Goal: Task Accomplishment & Management: Complete application form

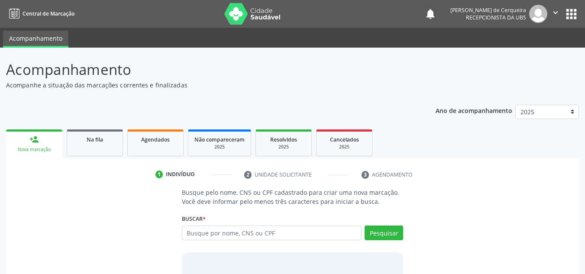
scroll to position [60, 0]
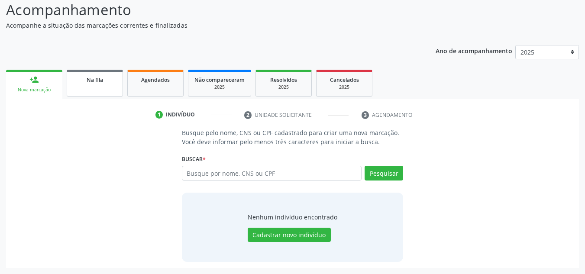
click at [94, 74] on link "Na fila" at bounding box center [95, 83] width 56 height 27
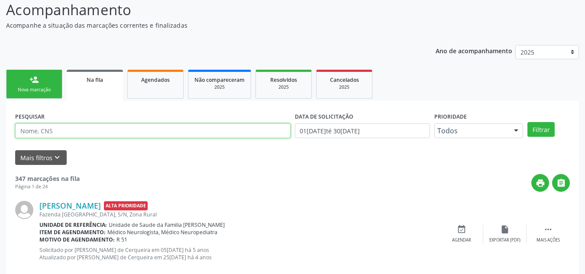
click at [104, 130] on input "text" at bounding box center [152, 130] width 275 height 15
type input "antonio palmeira de jesus"
click at [527, 122] on button "Filtrar" at bounding box center [540, 129] width 27 height 15
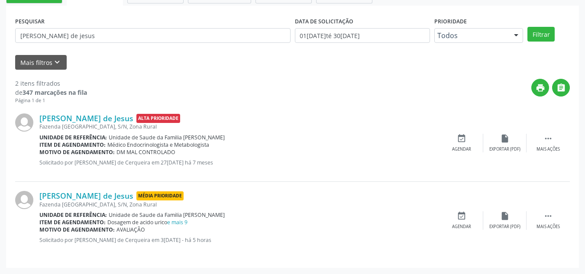
scroll to position [112, 0]
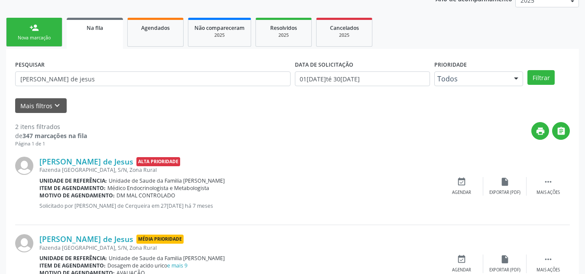
click at [35, 31] on div "person_add" at bounding box center [34, 28] width 10 height 10
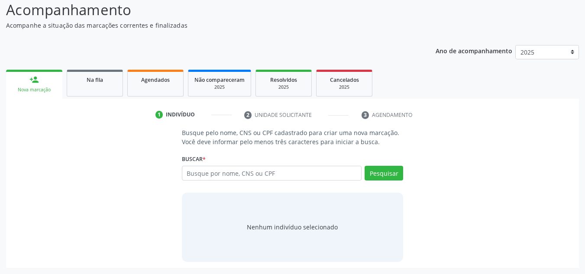
click at [231, 182] on div "Busque por nome, CNS ou CPF Nenhum resultado encontrado para: " " Digite nome, …" at bounding box center [293, 176] width 222 height 21
click at [230, 177] on input "text" at bounding box center [272, 173] width 180 height 15
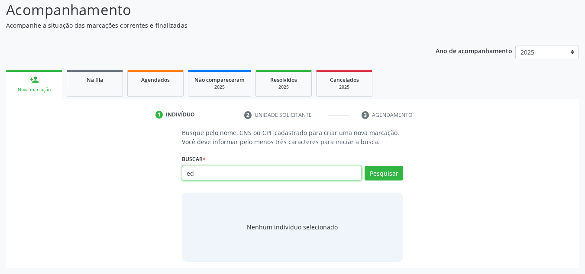
type input "e"
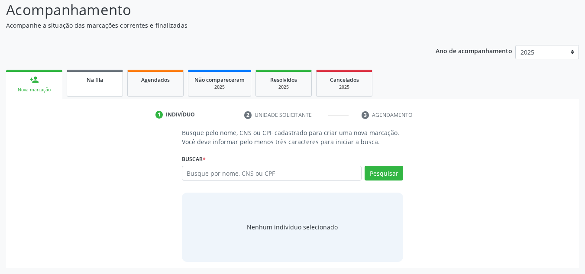
click at [103, 84] on link "Na fila" at bounding box center [95, 83] width 56 height 27
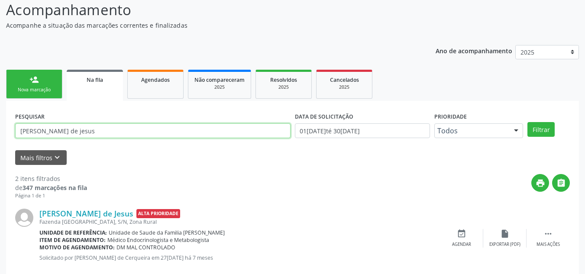
drag, startPoint x: 105, startPoint y: 133, endPoint x: 0, endPoint y: 134, distance: 105.2
click at [0, 134] on div "Acompanhamento Acompanhe a situação das marcações correntes e finalizadas Relat…" at bounding box center [292, 178] width 585 height 381
type input "edivania souza barbosa"
click at [527, 122] on button "Filtrar" at bounding box center [540, 129] width 27 height 15
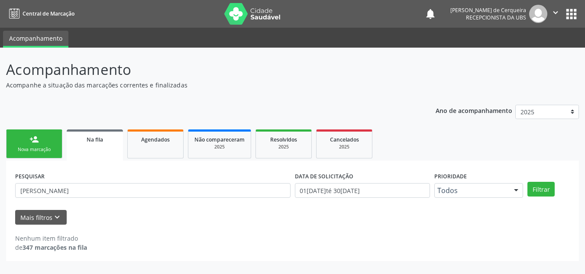
scroll to position [0, 0]
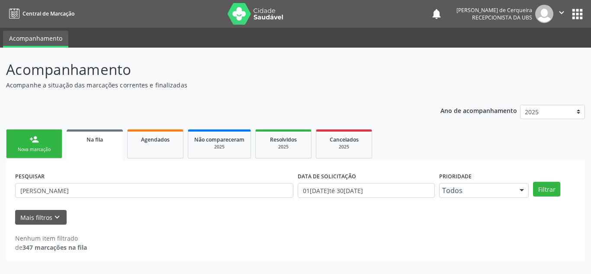
click at [43, 143] on link "person_add Nova marcação" at bounding box center [34, 143] width 56 height 29
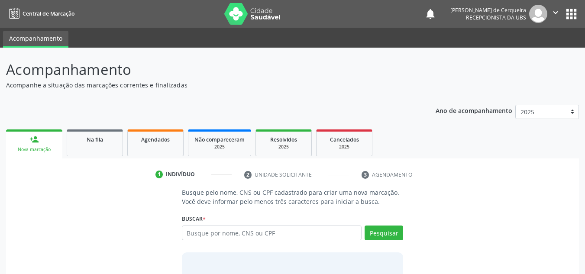
scroll to position [43, 0]
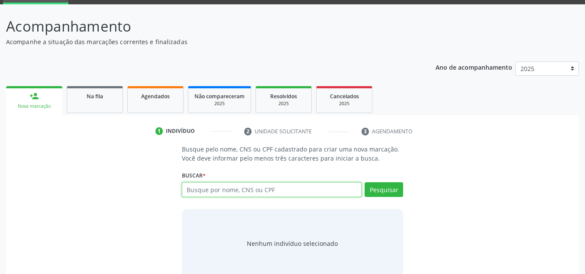
click at [210, 190] on input "text" at bounding box center [272, 189] width 180 height 15
type input "edivania souza barbosa"
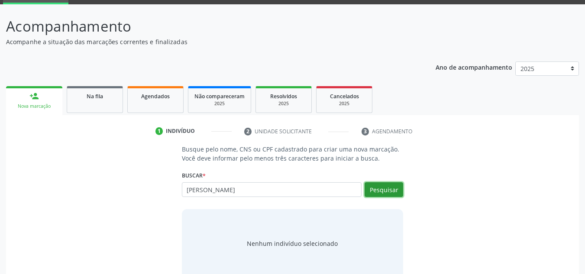
click at [376, 188] on button "Pesquisar" at bounding box center [383, 189] width 39 height 15
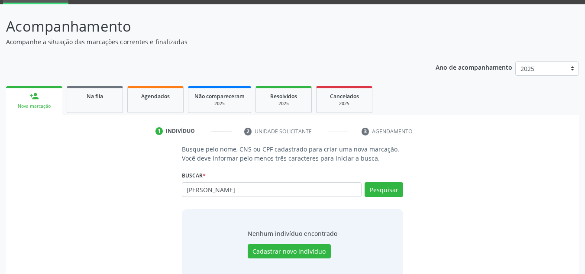
click at [399, 192] on div "edivania souza barbosa Busque por nome, CNS ou CPF Nenhum resultado encontrado …" at bounding box center [293, 192] width 222 height 21
drag, startPoint x: 300, startPoint y: 196, endPoint x: 169, endPoint y: 188, distance: 131.4
click at [163, 200] on div "Busque pelo nome, CNS ou CPF cadastrado para criar uma nova marcação. Você deve…" at bounding box center [292, 211] width 560 height 133
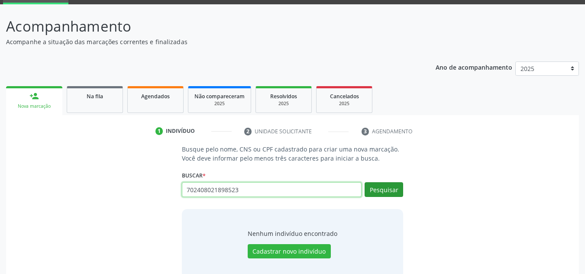
type input "702408021898523"
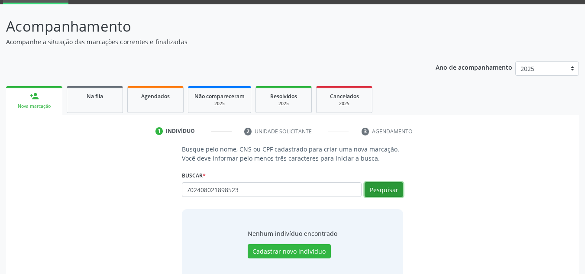
click at [387, 187] on button "Pesquisar" at bounding box center [383, 189] width 39 height 15
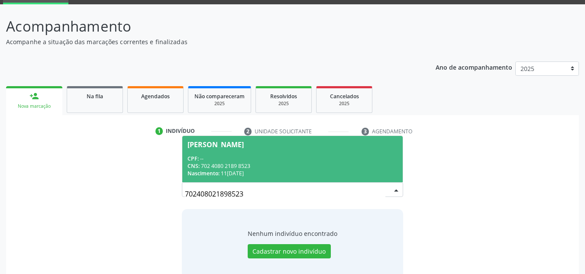
drag, startPoint x: 261, startPoint y: 145, endPoint x: 263, endPoint y: 154, distance: 8.5
click at [244, 147] on div "Edivânia Souza Barbosa" at bounding box center [215, 144] width 56 height 7
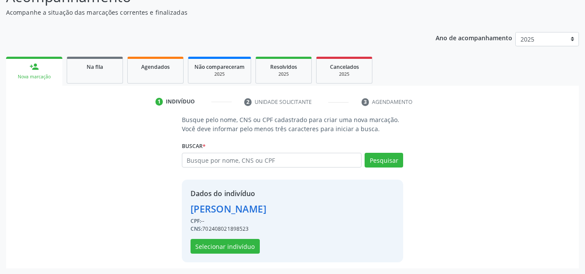
scroll to position [73, 0]
click at [215, 251] on button "Selecionar indivíduo" at bounding box center [224, 245] width 69 height 15
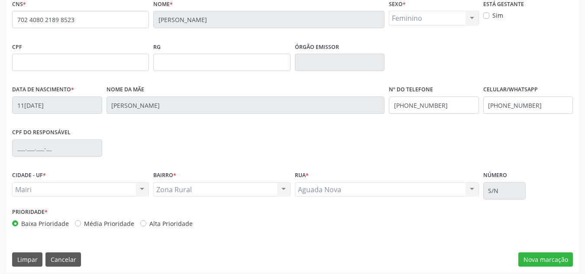
scroll to position [195, 0]
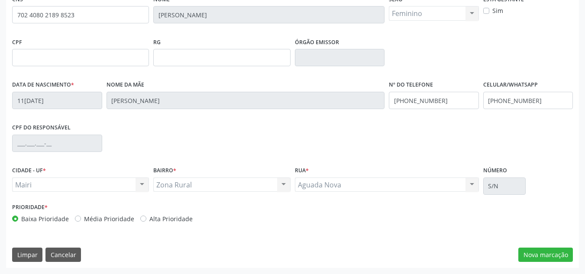
click at [84, 217] on label "Média Prioridade" at bounding box center [109, 218] width 50 height 9
click at [75, 217] on input "Média Prioridade" at bounding box center [78, 218] width 6 height 8
radio input "true"
click at [527, 256] on button "Nova marcação" at bounding box center [545, 255] width 55 height 15
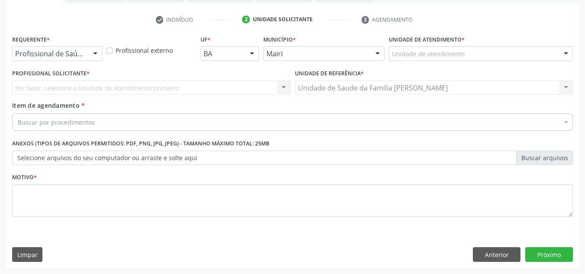
scroll to position [155, 0]
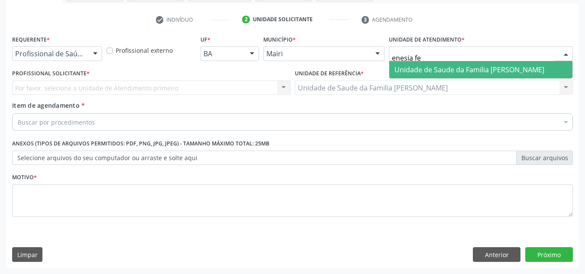
type input "enesia fer"
drag, startPoint x: 441, startPoint y: 66, endPoint x: 219, endPoint y: 29, distance: 225.0
click at [441, 66] on span "Unidade de Saude da Familia [PERSON_NAME]" at bounding box center [469, 70] width 150 height 10
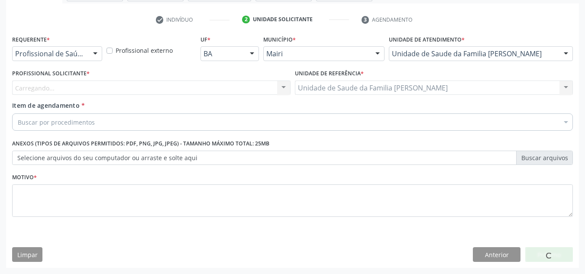
click at [75, 84] on div "Carregando... Nenhum resultado encontrado para: " " Não há nenhuma opção para s…" at bounding box center [151, 87] width 278 height 15
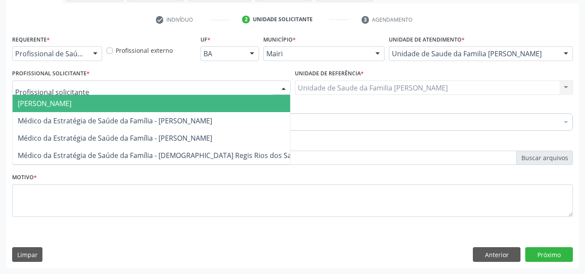
click at [71, 104] on span "[PERSON_NAME]" at bounding box center [45, 104] width 54 height 10
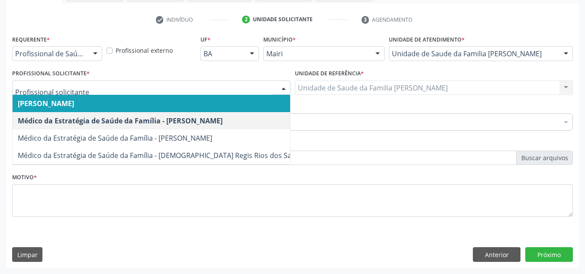
click at [287, 86] on div at bounding box center [283, 88] width 13 height 15
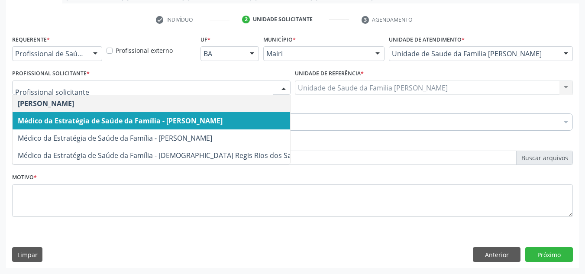
click at [183, 120] on span "Médico da Estratégia de Saúde da Família - [PERSON_NAME]" at bounding box center [120, 121] width 205 height 10
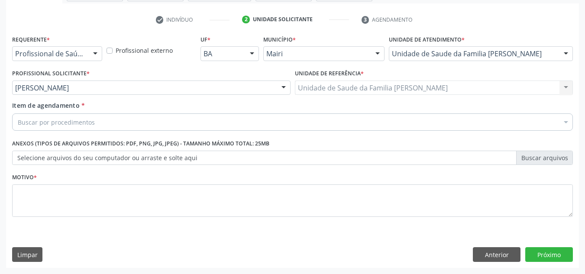
click at [141, 122] on div "Buscar por procedimentos" at bounding box center [292, 121] width 560 height 17
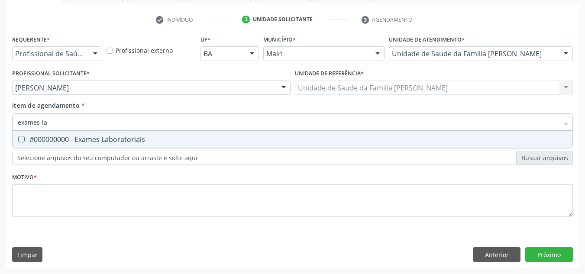
type input "exames lab"
click at [127, 138] on div "#000000000 - Exames Laboratoriais" at bounding box center [292, 139] width 549 height 7
checkbox Laboratoriais "true"
drag, startPoint x: 79, startPoint y: 122, endPoint x: 17, endPoint y: 125, distance: 61.9
click at [17, 125] on div "exames lab" at bounding box center [292, 121] width 560 height 17
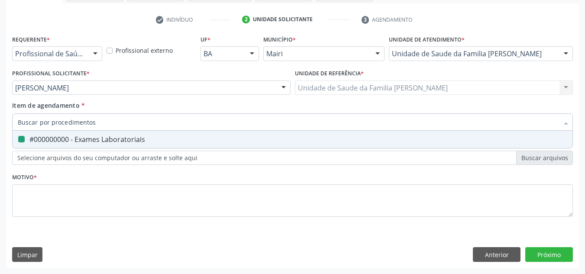
checkbox Laboratoriais "false"
type input "hemogra"
click at [17, 138] on div at bounding box center [16, 139] width 6 height 7
checkbox completo "true"
drag, startPoint x: 48, startPoint y: 124, endPoint x: 5, endPoint y: 140, distance: 45.3
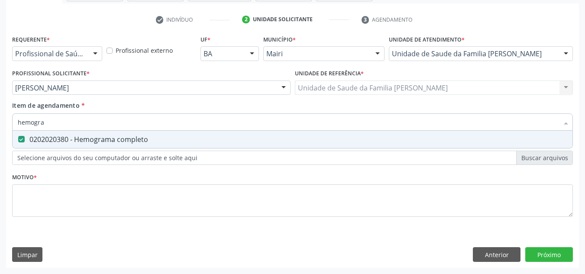
click at [9, 140] on div "Requerente * Profissional de Saúde Profissional de Saúde Paciente Nenhum result…" at bounding box center [292, 150] width 573 height 235
checkbox completo "false"
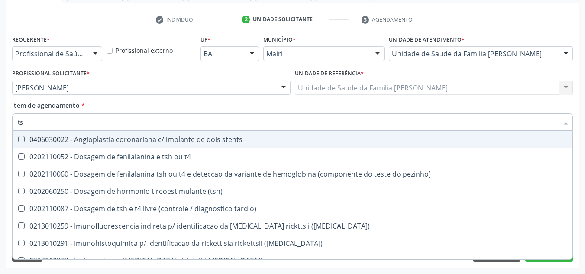
type input "tsh"
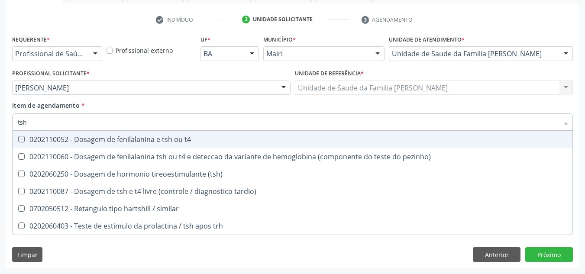
click at [137, 140] on div "0202110052 - Dosagem de fenilalanina e tsh ou t4" at bounding box center [292, 139] width 549 height 7
checkbox t4 "true"
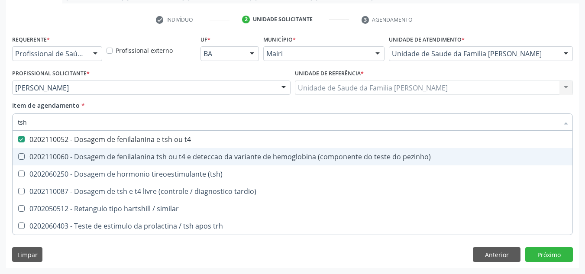
click at [4, 159] on div "Acompanhamento Acompanhe a situação das marcações correntes e finalizadas Relat…" at bounding box center [292, 83] width 585 height 381
checkbox pezinho\) "true"
checkbox \(tsh\) "true"
checkbox tardio\) "true"
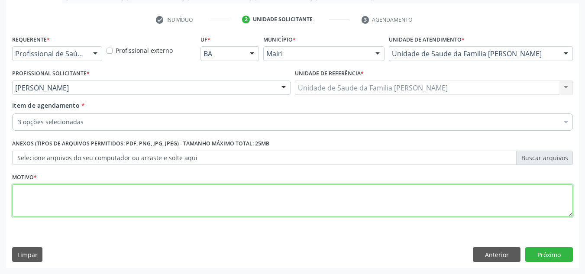
click at [47, 193] on textarea at bounding box center [292, 200] width 560 height 33
type textarea "a"
type textarea "ANEMIA"
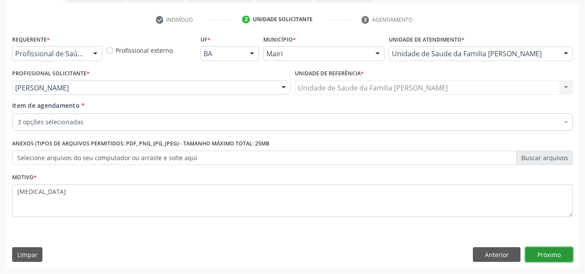
click at [545, 254] on button "Próximo" at bounding box center [549, 254] width 48 height 15
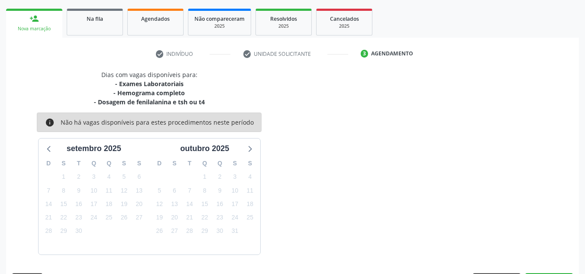
scroll to position [146, 0]
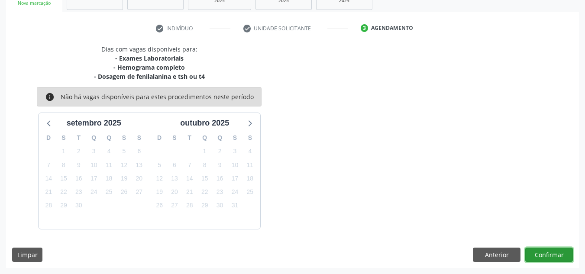
click at [545, 254] on button "Confirmar" at bounding box center [549, 255] width 48 height 15
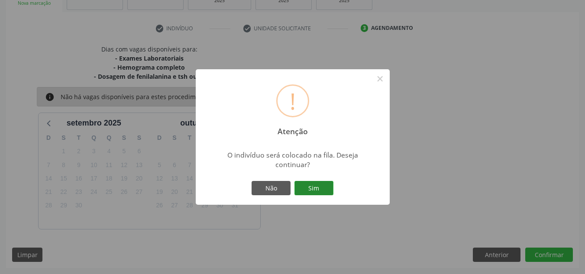
click at [311, 183] on button "Sim" at bounding box center [313, 188] width 39 height 15
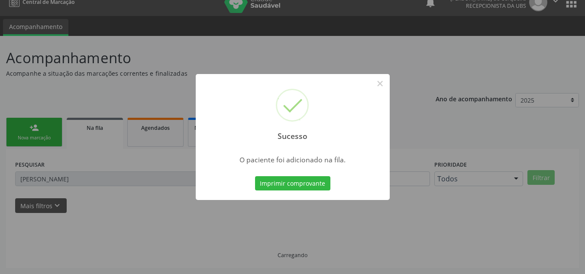
scroll to position [12, 0]
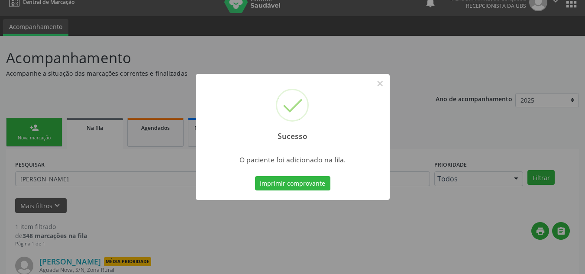
click at [146, 101] on div "Sucesso × O paciente foi adicionado na fila. Imprimir comprovante Cancel" at bounding box center [292, 137] width 585 height 274
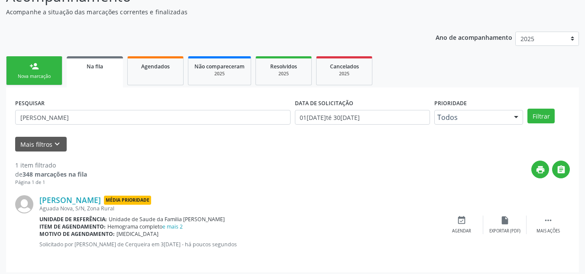
scroll to position [77, 0]
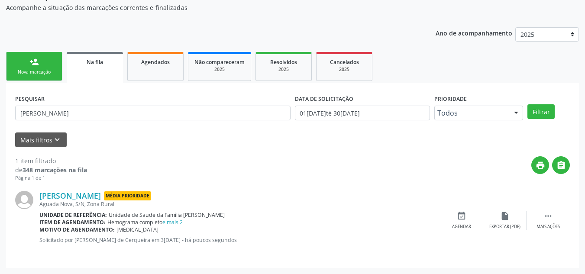
click at [38, 76] on link "person_add Nova marcação" at bounding box center [34, 66] width 56 height 29
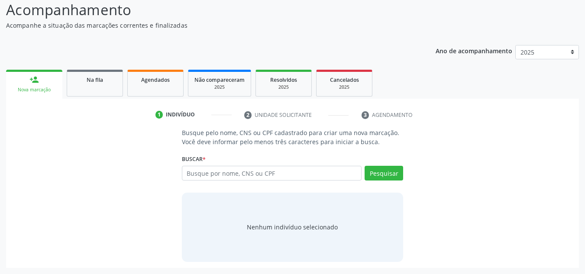
scroll to position [60, 0]
click at [230, 180] on input "text" at bounding box center [272, 173] width 180 height 15
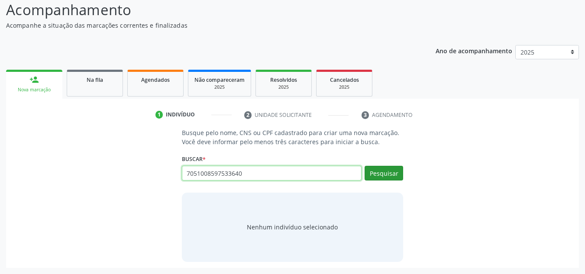
type input "7051008597533640"
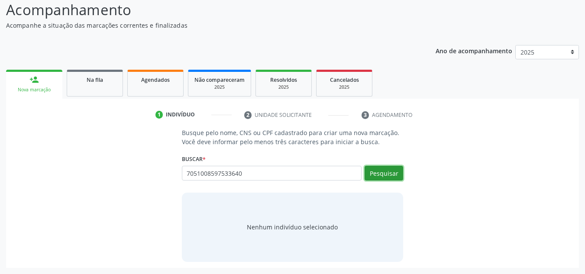
click at [397, 175] on button "Pesquisar" at bounding box center [383, 173] width 39 height 15
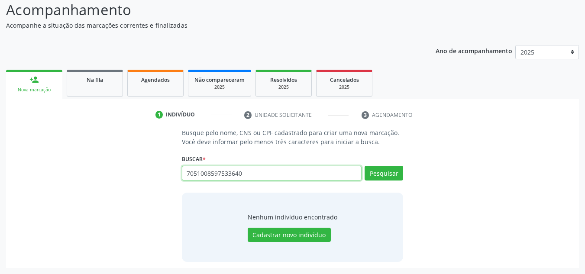
drag, startPoint x: 256, startPoint y: 173, endPoint x: 159, endPoint y: 174, distance: 97.0
click at [159, 174] on div "Busque pelo nome, CNS ou CPF cadastrado para criar uma nova marcação. Você deve…" at bounding box center [292, 194] width 560 height 133
type input "70010598150"
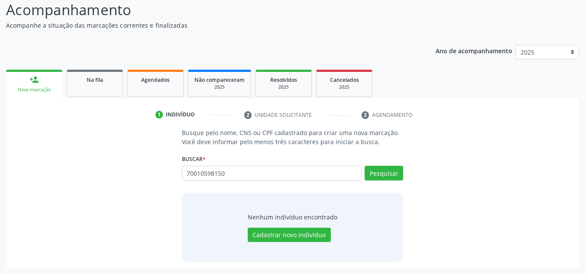
click at [228, 182] on div "70010598150 Busque por nome, CNS ou CPF Nenhum resultado encontrado para: " 700…" at bounding box center [293, 176] width 222 height 21
click at [228, 175] on input "70010598150" at bounding box center [272, 173] width 180 height 15
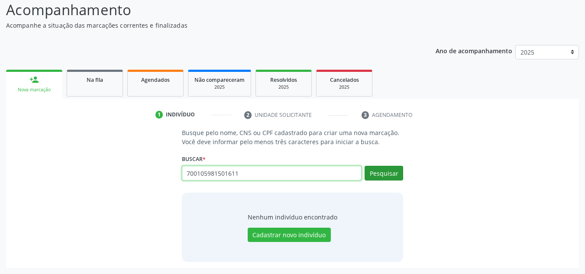
type input "700105981501611"
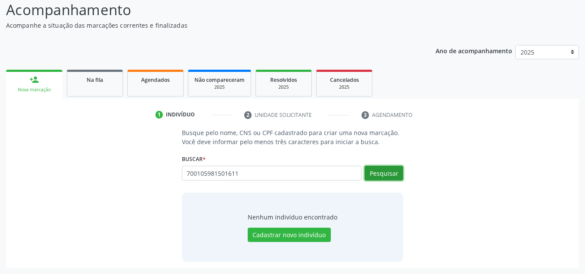
click at [393, 179] on button "Pesquisar" at bounding box center [383, 173] width 39 height 15
type input "700105981501611"
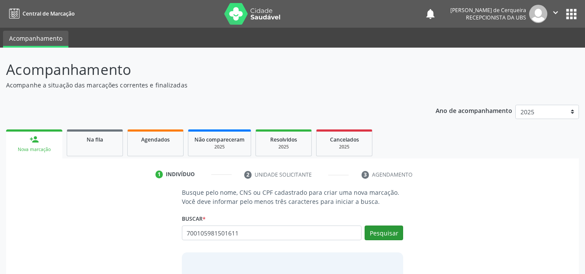
type input "700105981501611"
click at [380, 231] on button "Pesquisar" at bounding box center [383, 232] width 39 height 15
type input "700105981501611"
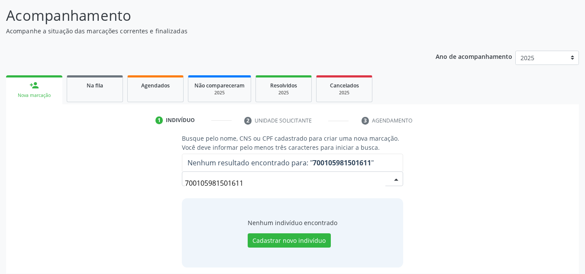
scroll to position [60, 0]
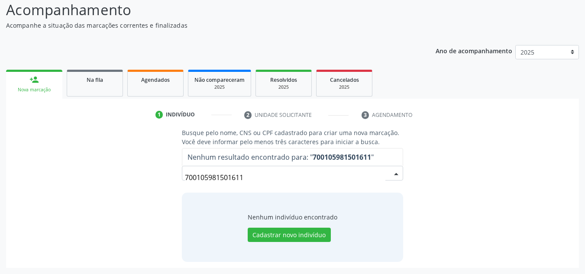
drag, startPoint x: 270, startPoint y: 174, endPoint x: 104, endPoint y: 176, distance: 166.2
click at [104, 176] on div "Busque pelo nome, CNS ou CPF cadastrado para criar uma nova marcação. Você deve…" at bounding box center [292, 194] width 560 height 133
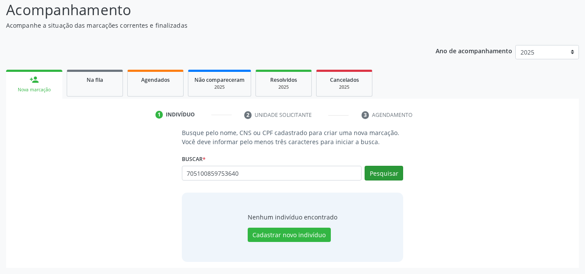
type input "705100859753640"
click at [382, 174] on button "Pesquisar" at bounding box center [383, 173] width 39 height 15
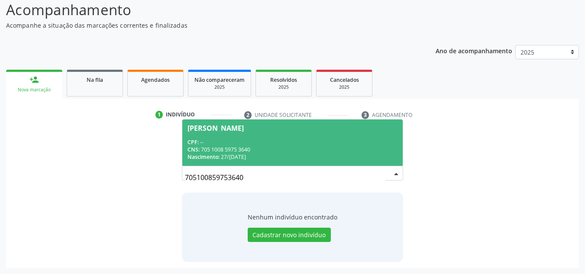
click at [280, 142] on div "CPF: --" at bounding box center [292, 141] width 210 height 7
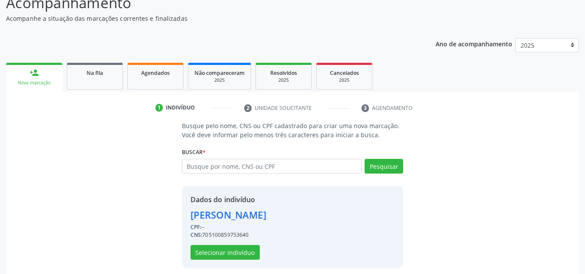
scroll to position [73, 0]
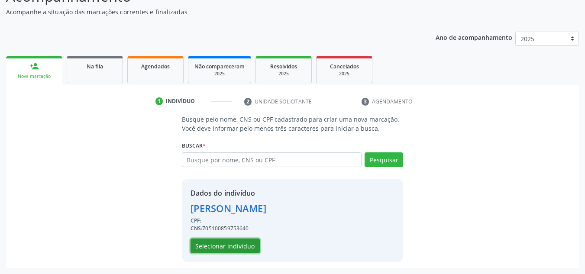
click at [199, 248] on button "Selecionar indivíduo" at bounding box center [224, 245] width 69 height 15
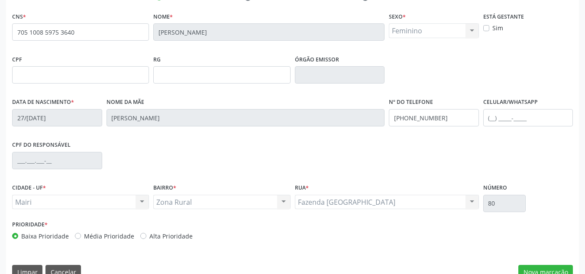
scroll to position [195, 0]
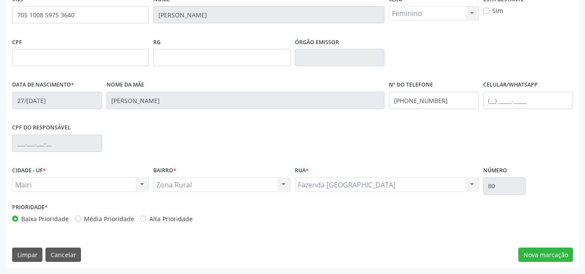
click at [84, 218] on label "Média Prioridade" at bounding box center [109, 218] width 50 height 9
click at [76, 218] on input "Média Prioridade" at bounding box center [78, 218] width 6 height 8
radio input "true"
click at [553, 256] on button "Nova marcação" at bounding box center [545, 255] width 55 height 15
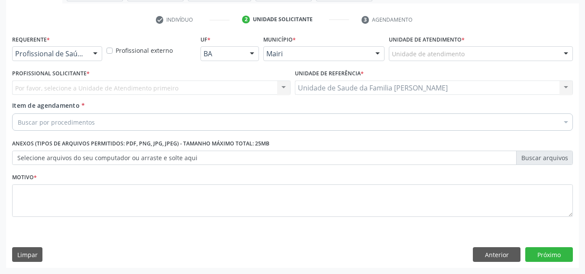
scroll to position [155, 0]
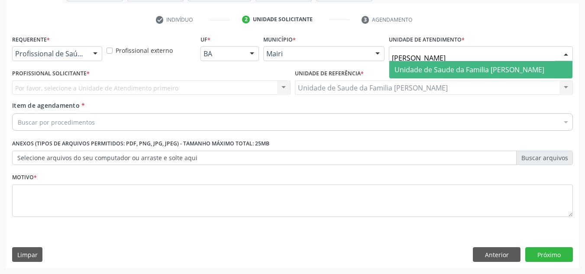
type input "[PERSON_NAME]"
click at [458, 63] on span "Unidade de Saude da Familia [PERSON_NAME]" at bounding box center [480, 69] width 183 height 17
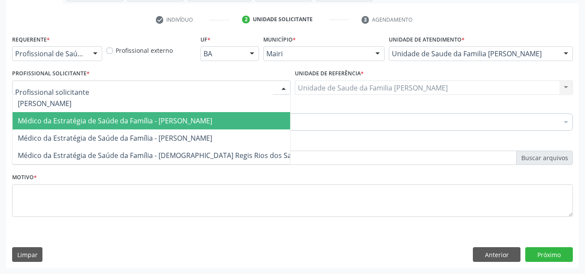
click at [46, 119] on span "Médico da Estratégia de Saúde da Família - [PERSON_NAME]" at bounding box center [115, 121] width 194 height 10
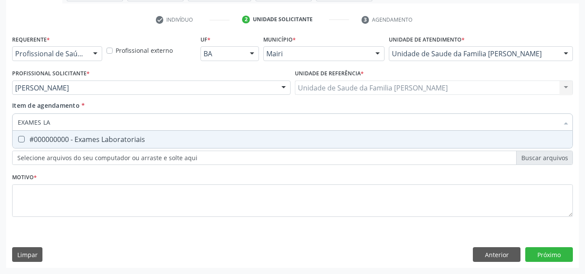
type input "EXAMES LAB"
click at [40, 137] on div "#000000000 - Exames Laboratoriais" at bounding box center [292, 139] width 549 height 7
checkbox Laboratoriais "true"
type input "E"
checkbox Laboratoriais "false"
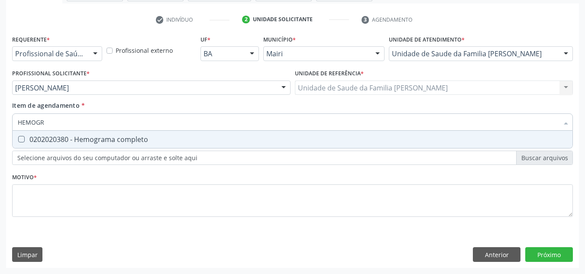
type input "HEMOGRA"
click at [36, 138] on div "0202020380 - Hemograma completo" at bounding box center [292, 139] width 549 height 7
checkbox completo "true"
drag, startPoint x: 57, startPoint y: 126, endPoint x: 0, endPoint y: 139, distance: 58.7
click at [0, 139] on div "Acompanhamento Acompanhe a situação das marcações correntes e finalizadas Relat…" at bounding box center [292, 83] width 585 height 381
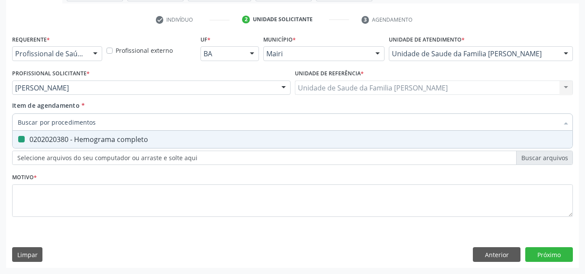
checkbox completo "false"
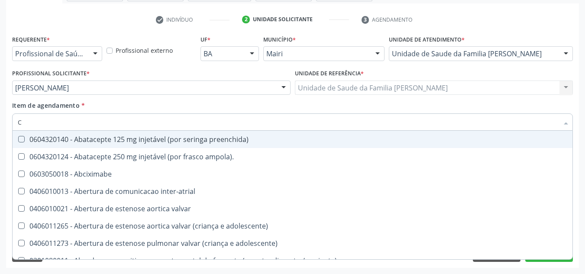
type input "CO"
checkbox osseo "true"
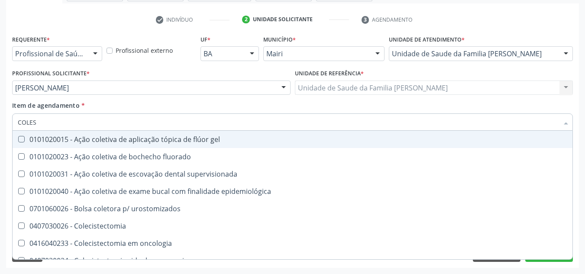
type input "COLEST"
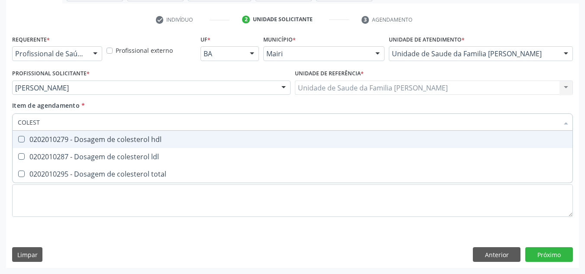
drag, startPoint x: 30, startPoint y: 134, endPoint x: 31, endPoint y: 144, distance: 10.0
click at [30, 134] on span "0202010279 - Dosagem de colesterol hdl" at bounding box center [293, 139] width 560 height 17
checkbox hdl "true"
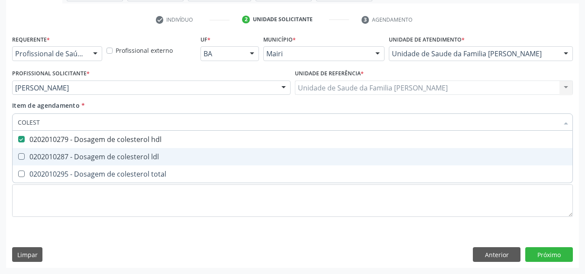
drag, startPoint x: 33, startPoint y: 150, endPoint x: 33, endPoint y: 171, distance: 21.2
click at [33, 151] on span "0202010287 - Dosagem de colesterol ldl" at bounding box center [293, 156] width 560 height 17
checkbox ldl "true"
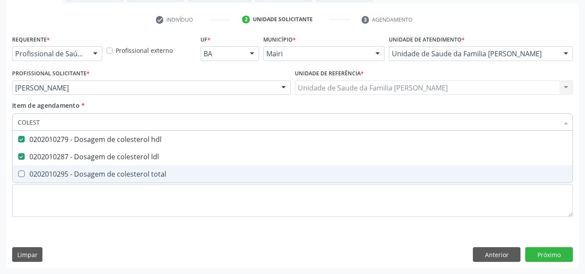
click at [33, 171] on div "0202010295 - Dosagem de colesterol total" at bounding box center [292, 174] width 549 height 7
checkbox total "true"
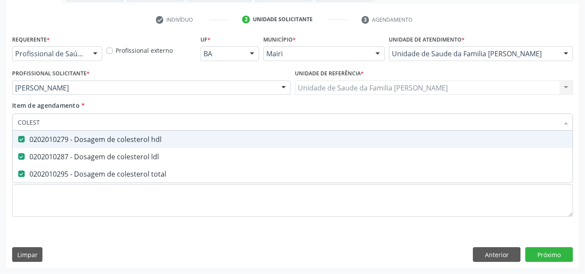
drag, startPoint x: 50, startPoint y: 125, endPoint x: 0, endPoint y: 130, distance: 50.1
click at [0, 130] on div "Acompanhamento Acompanhe a situação das marcações correntes e finalizadas Relat…" at bounding box center [292, 83] width 585 height 381
checkbox hdl "false"
checkbox ldl "false"
checkbox total "false"
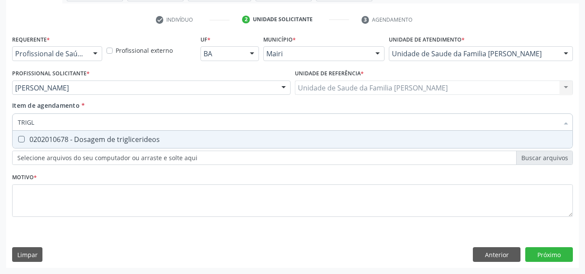
type input "TRIGLI"
click at [31, 141] on div "0202010678 - Dosagem de triglicerideos" at bounding box center [292, 139] width 549 height 7
checkbox triglicerideos "true"
drag, startPoint x: 42, startPoint y: 129, endPoint x: 15, endPoint y: 120, distance: 28.7
click at [14, 122] on div "TRIGLI" at bounding box center [292, 121] width 560 height 17
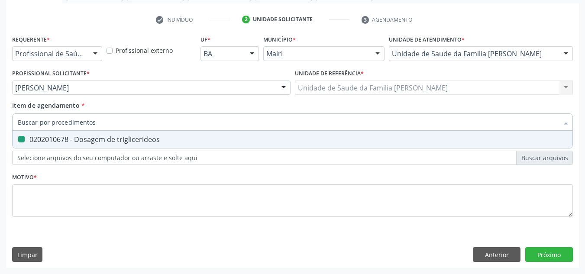
checkbox triglicerideos "false"
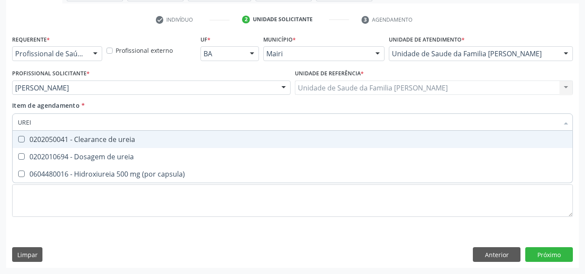
type input "UREIA"
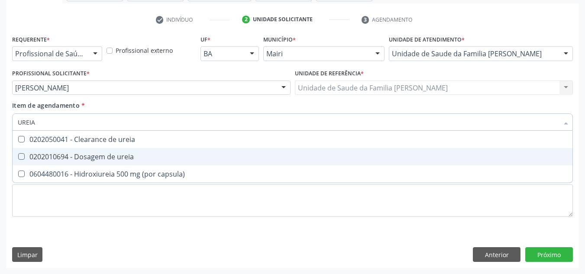
drag, startPoint x: 36, startPoint y: 161, endPoint x: 41, endPoint y: 155, distance: 7.0
click at [37, 160] on div "0202010694 - Dosagem de ureia" at bounding box center [292, 156] width 549 height 7
checkbox ureia "true"
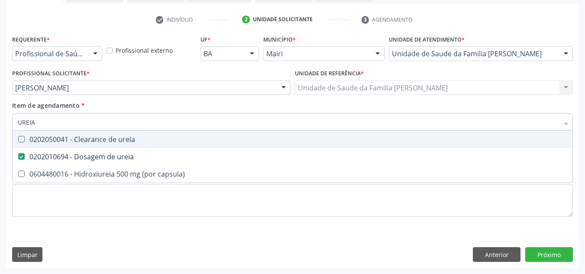
drag, startPoint x: 42, startPoint y: 122, endPoint x: 14, endPoint y: 126, distance: 28.1
click at [14, 126] on div "UREIA" at bounding box center [292, 121] width 560 height 17
checkbox ureia "false"
type input "CREATININ"
click at [68, 143] on div "0202050025 - Clearance de creatinina" at bounding box center [292, 139] width 549 height 7
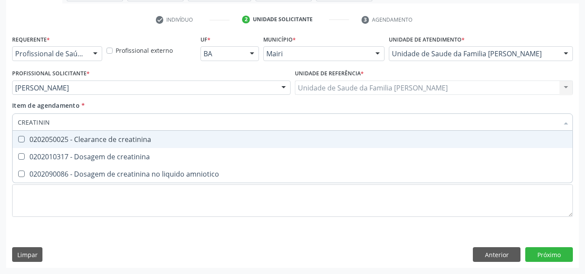
checkbox creatinina "true"
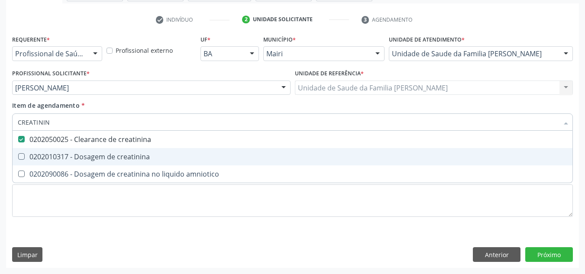
drag, startPoint x: 56, startPoint y: 158, endPoint x: 63, endPoint y: 142, distance: 16.9
click at [57, 158] on div "0202010317 - Dosagem de creatinina" at bounding box center [292, 156] width 549 height 7
checkbox creatinina "true"
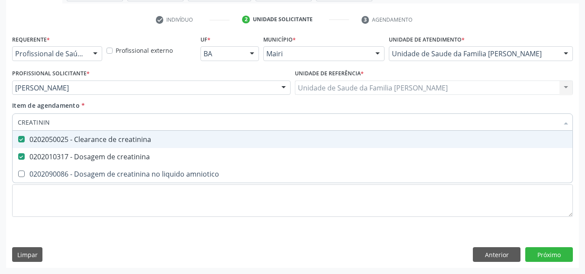
drag, startPoint x: 56, startPoint y: 126, endPoint x: 1, endPoint y: 132, distance: 55.2
click at [1, 132] on div "Acompanhamento Acompanhe a situação das marcações correntes e finalizadas Relat…" at bounding box center [292, 83] width 585 height 381
checkbox creatinina "false"
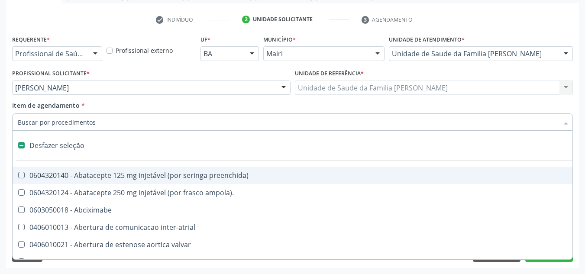
type input "S"
checkbox creatinina "false"
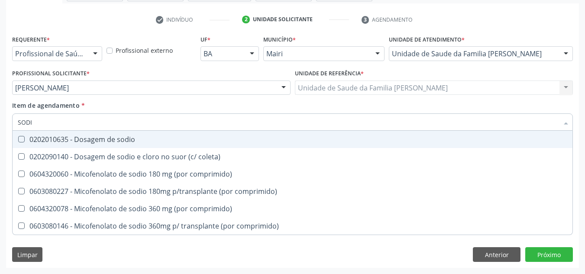
type input "SODIO"
click at [36, 138] on div "0202010635 - Dosagem de sodio" at bounding box center [292, 139] width 549 height 7
checkbox sodio "true"
drag, startPoint x: 40, startPoint y: 120, endPoint x: 8, endPoint y: 111, distance: 33.4
click at [1, 115] on div "Acompanhamento Acompanhe a situação das marcações correntes e finalizadas Relat…" at bounding box center [292, 83] width 585 height 381
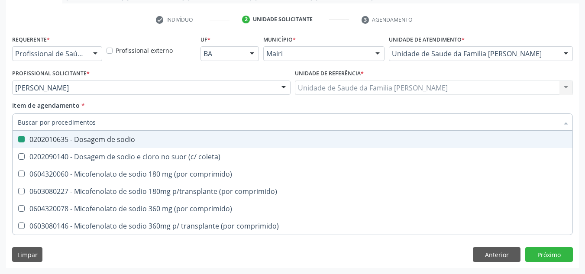
checkbox sodio "false"
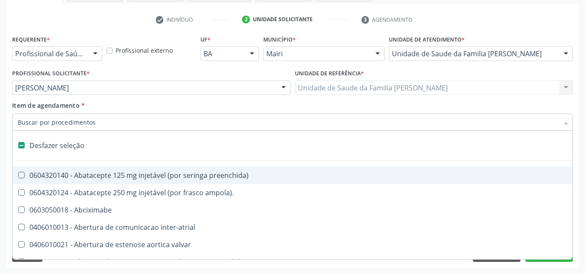
type input "P"
checkbox creatinina "false"
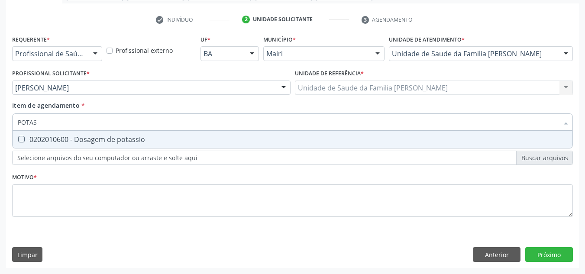
type input "POTASS"
click at [92, 145] on span "0202010600 - Dosagem de potassio" at bounding box center [293, 139] width 560 height 17
checkbox potassio "true"
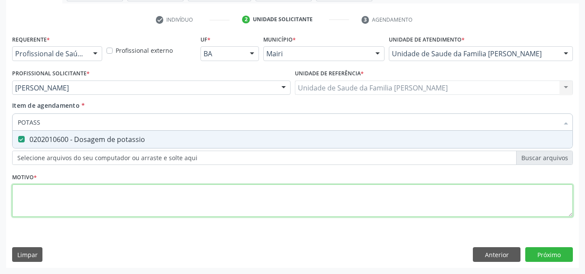
click at [52, 212] on div "Requerente * Profissional de Saúde Profissional de Saúde Paciente Nenhum result…" at bounding box center [292, 131] width 560 height 196
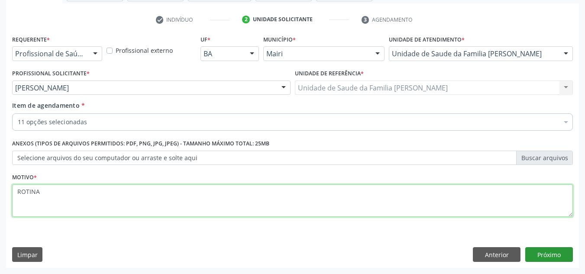
type textarea "ROTINA"
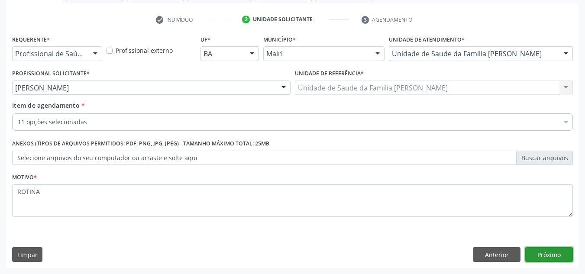
click at [554, 253] on button "Próximo" at bounding box center [549, 254] width 48 height 15
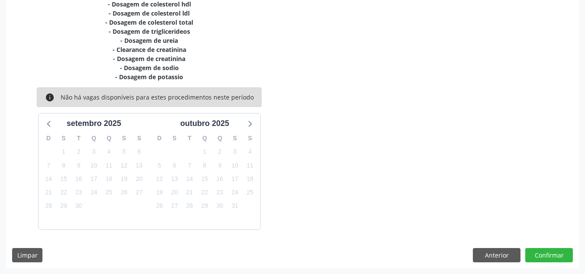
scroll to position [219, 0]
click at [548, 249] on button "Confirmar" at bounding box center [549, 255] width 48 height 15
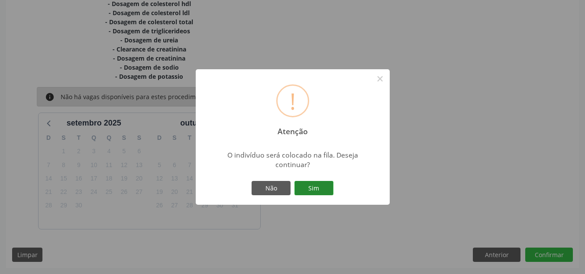
click at [324, 181] on button "Sim" at bounding box center [313, 188] width 39 height 15
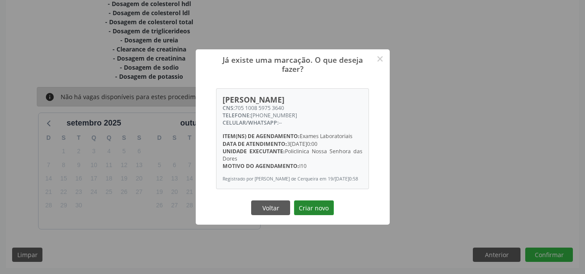
click at [307, 211] on button "Criar novo" at bounding box center [314, 207] width 40 height 15
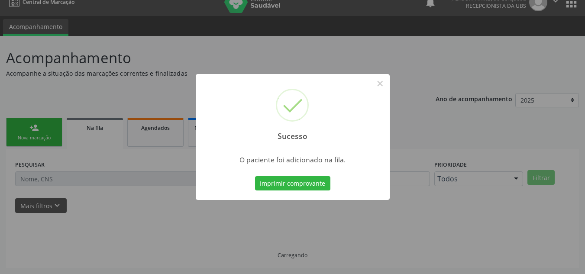
scroll to position [12, 0]
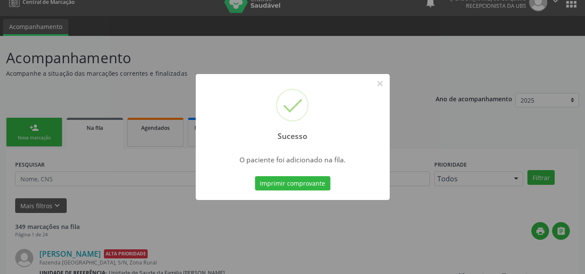
click at [150, 90] on div "Sucesso × O paciente foi adicionado na fila. Imprimir comprovante Cancel" at bounding box center [292, 137] width 585 height 274
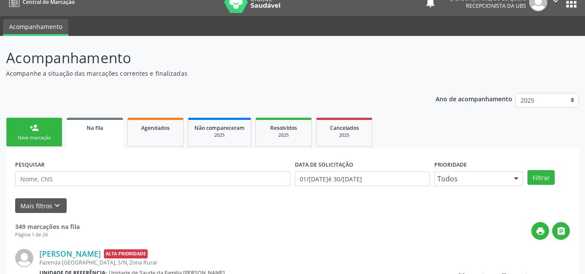
click at [32, 134] on link "person_add Nova marcação" at bounding box center [34, 132] width 56 height 29
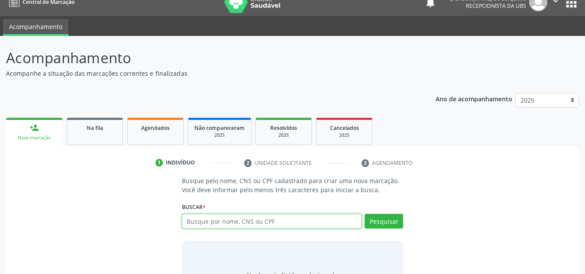
click at [271, 222] on input "text" at bounding box center [272, 221] width 180 height 15
type input "11883798523"
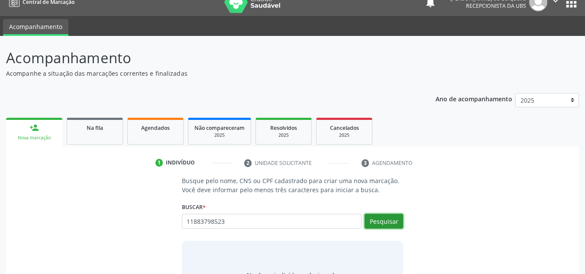
click at [381, 221] on button "Pesquisar" at bounding box center [383, 221] width 39 height 15
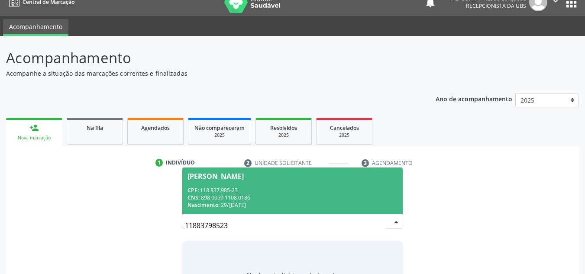
click at [213, 190] on div "CPF: 118.837.985-23" at bounding box center [292, 190] width 210 height 7
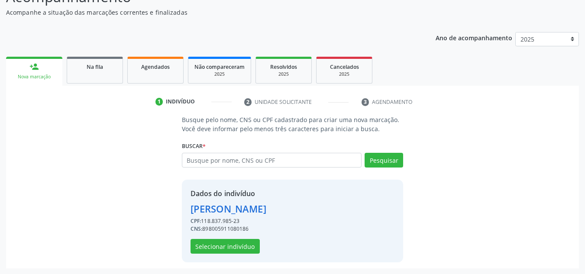
scroll to position [73, 0]
click at [225, 249] on button "Selecionar indivíduo" at bounding box center [224, 245] width 69 height 15
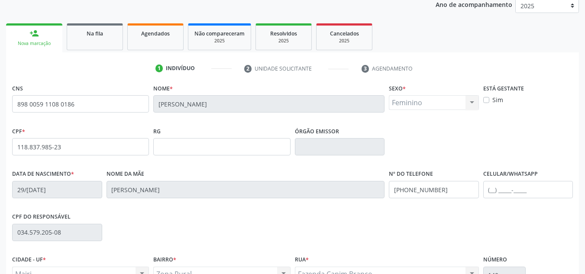
scroll to position [160, 0]
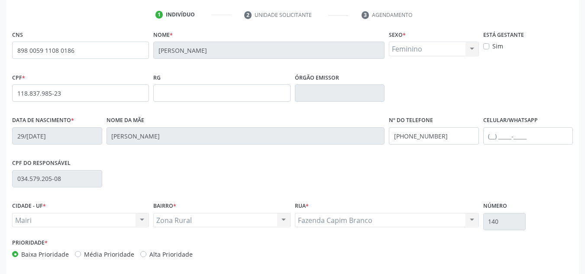
click at [84, 254] on label "Média Prioridade" at bounding box center [109, 254] width 50 height 9
click at [75, 254] on input "Média Prioridade" at bounding box center [78, 254] width 6 height 8
radio input "true"
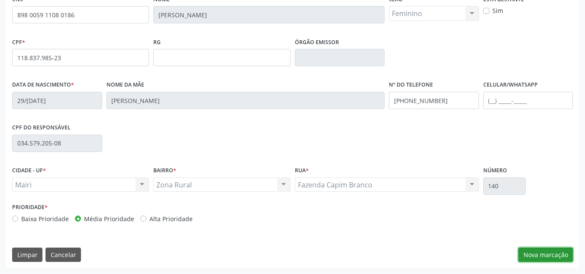
click at [538, 249] on button "Nova marcação" at bounding box center [545, 255] width 55 height 15
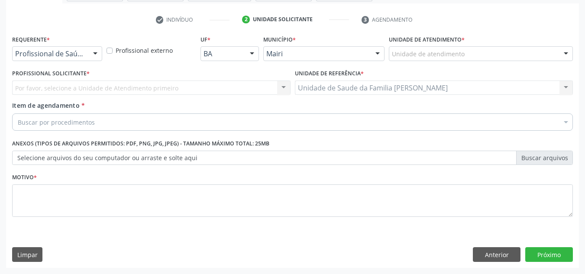
click at [441, 45] on label "Unidade de atendimento *" at bounding box center [427, 39] width 76 height 13
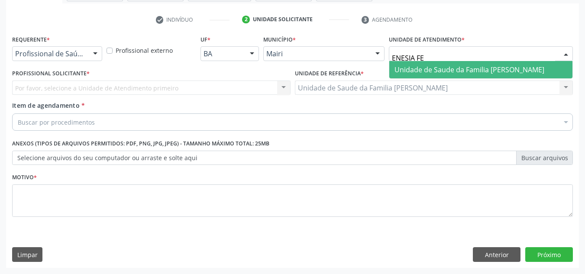
type input "ENESIA FER"
click at [416, 67] on span "Unidade de Saude da Familia [PERSON_NAME]" at bounding box center [469, 70] width 150 height 10
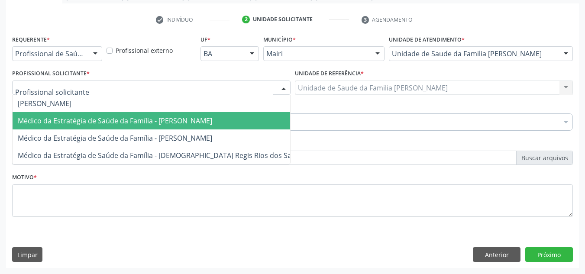
click at [68, 116] on span "Médico da Estratégia de Saúde da Família - [PERSON_NAME]" at bounding box center [115, 121] width 194 height 10
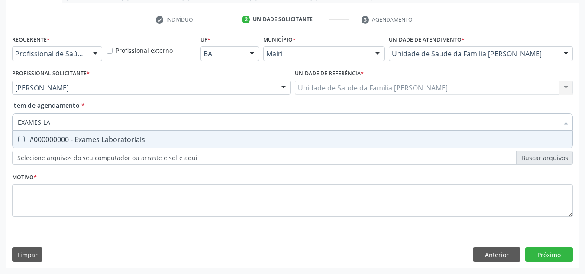
type input "EXAMES LAB"
click at [47, 142] on div "#000000000 - Exames Laboratoriais" at bounding box center [292, 139] width 549 height 7
checkbox Laboratoriais "true"
drag, startPoint x: 59, startPoint y: 122, endPoint x: 0, endPoint y: 124, distance: 58.9
click at [0, 124] on div "Acompanhamento Acompanhe a situação das marcações correntes e finalizadas Relat…" at bounding box center [292, 83] width 585 height 381
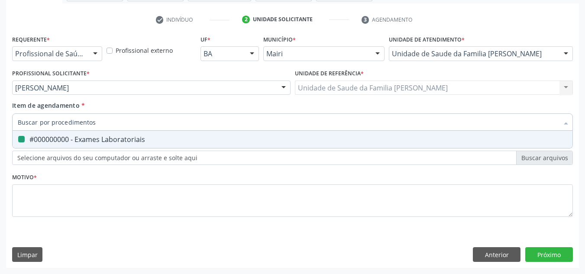
checkbox Laboratoriais "false"
type input "HEMOGRA"
click at [48, 136] on div "0202020380 - Hemograma completo" at bounding box center [292, 139] width 549 height 7
checkbox completo "true"
drag, startPoint x: 48, startPoint y: 124, endPoint x: 0, endPoint y: 124, distance: 47.6
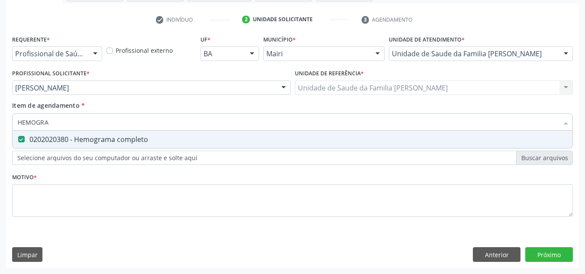
click at [0, 124] on div "Acompanhamento Acompanhe a situação das marcações correntes e finalizadas Relat…" at bounding box center [292, 83] width 585 height 381
checkbox completo "false"
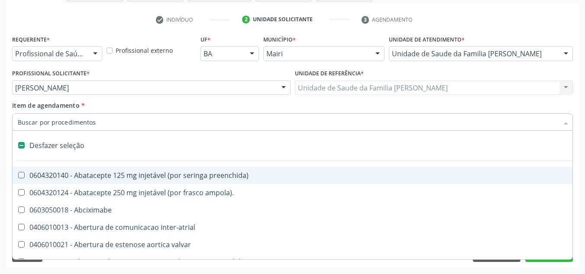
type input "C"
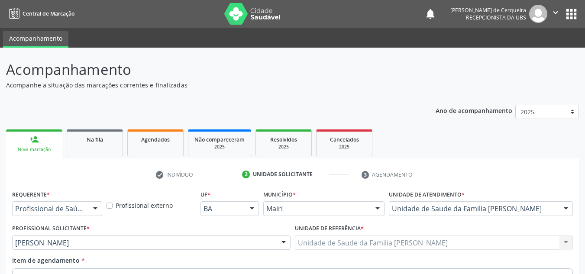
scroll to position [155, 0]
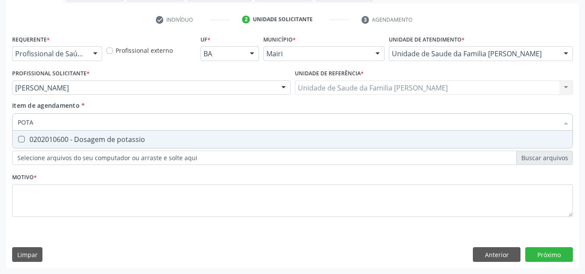
type input "POTAS"
click at [40, 138] on div "0202010600 - Dosagem de potassio" at bounding box center [292, 139] width 549 height 7
checkbox potassio "true"
drag, startPoint x: 45, startPoint y: 126, endPoint x: 2, endPoint y: 129, distance: 43.0
click at [2, 129] on div "Acompanhamento Acompanhe a situação das marcações correntes e finalizadas Relat…" at bounding box center [292, 83] width 585 height 381
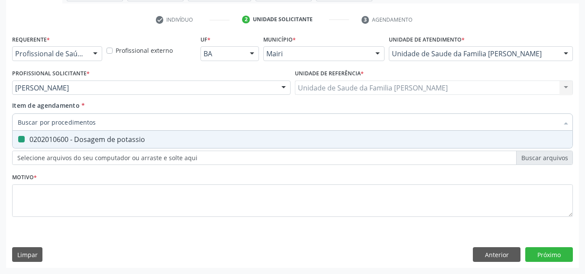
checkbox potassio "false"
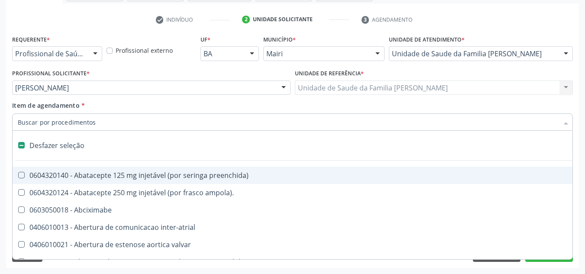
type input "S"
checkbox intermediario\) "true"
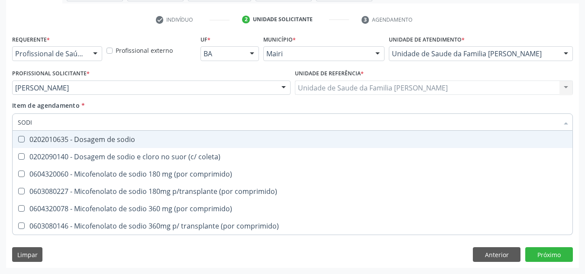
type input "SODIO"
click at [66, 142] on div "0202010635 - Dosagem de sodio" at bounding box center [292, 139] width 549 height 7
checkbox sodio "true"
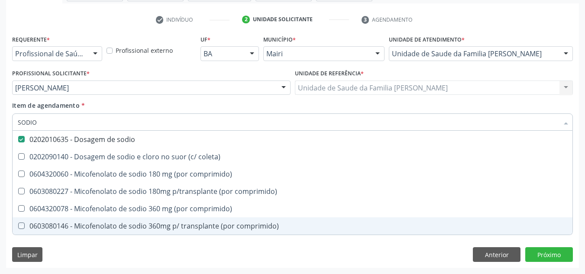
click at [287, 256] on div "Requerente * Profissional de Saúde Profissional de Saúde Paciente Nenhum result…" at bounding box center [292, 150] width 573 height 235
checkbox coleta\) "true"
checkbox comprimido\) "true"
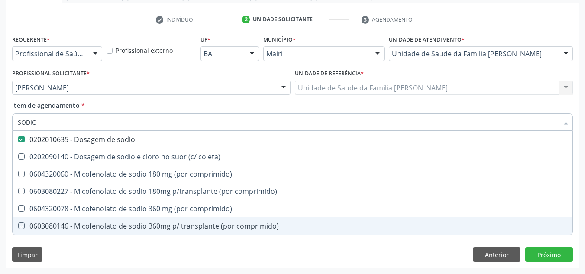
checkbox comprimido\) "true"
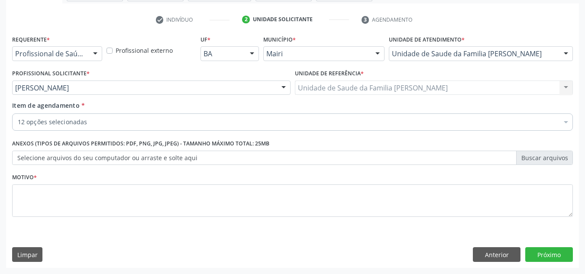
click at [5, 191] on div "Acompanhamento Acompanhe a situação das marcações correntes e finalizadas Relat…" at bounding box center [292, 83] width 585 height 381
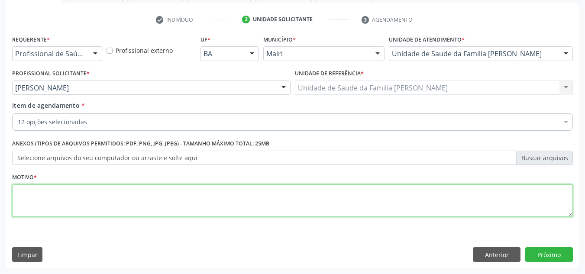
click at [20, 194] on textarea at bounding box center [292, 200] width 560 height 33
click at [65, 193] on textarea at bounding box center [292, 200] width 560 height 33
type textarea "R"
click at [55, 202] on textarea at bounding box center [292, 200] width 560 height 33
type textarea "a"
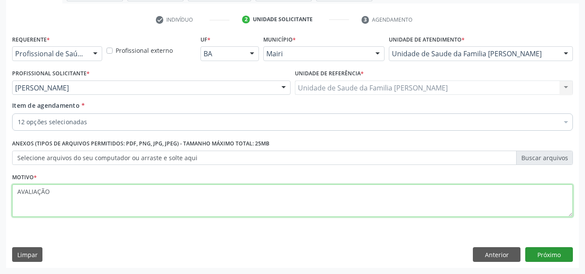
type textarea "AVALIAÇÃO"
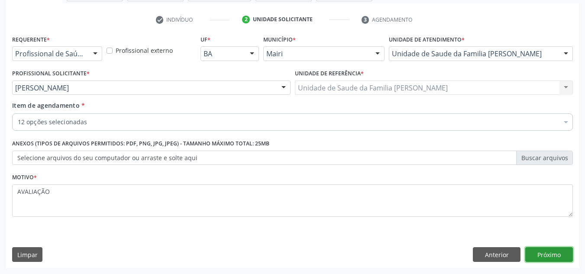
click at [559, 257] on button "Próximo" at bounding box center [549, 254] width 48 height 15
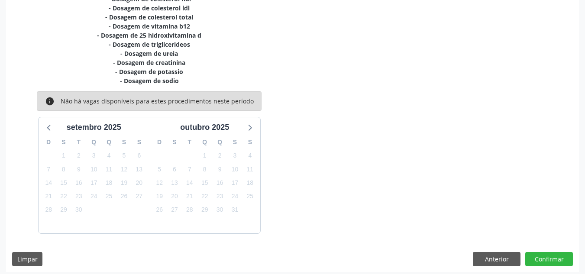
scroll to position [228, 0]
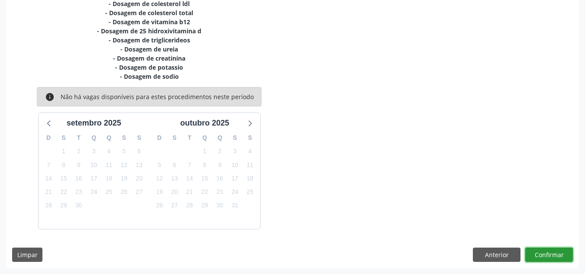
click at [560, 254] on button "Confirmar" at bounding box center [549, 255] width 48 height 15
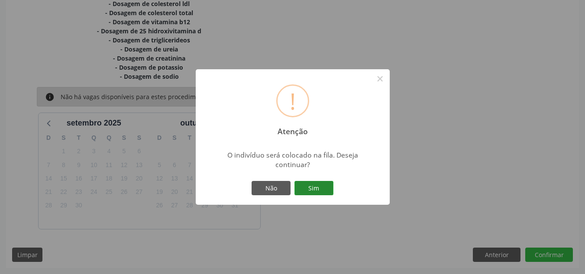
click at [315, 184] on button "Sim" at bounding box center [313, 188] width 39 height 15
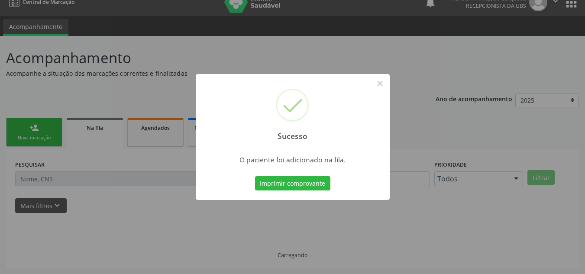
scroll to position [12, 0]
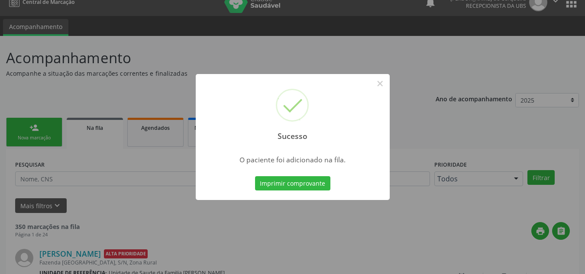
click at [19, 129] on div "Sucesso × O paciente foi adicionado na fila. Imprimir comprovante Cancel" at bounding box center [292, 137] width 585 height 274
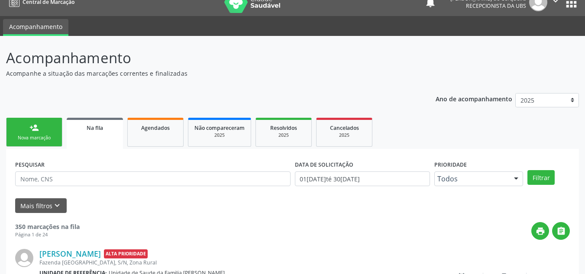
click at [20, 132] on link "person_add Nova marcação" at bounding box center [34, 132] width 56 height 29
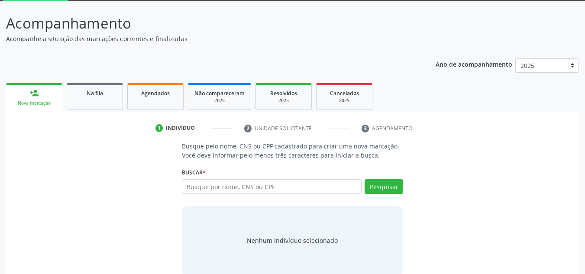
scroll to position [60, 0]
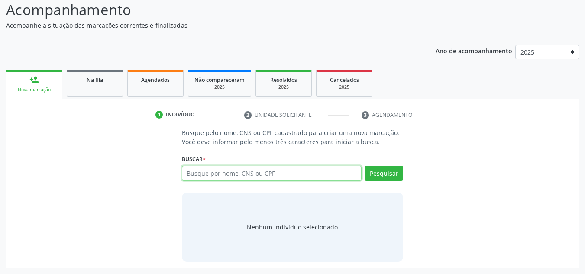
click at [253, 174] on input "text" at bounding box center [272, 173] width 180 height 15
type input "JAILMA GOMES LOBO"
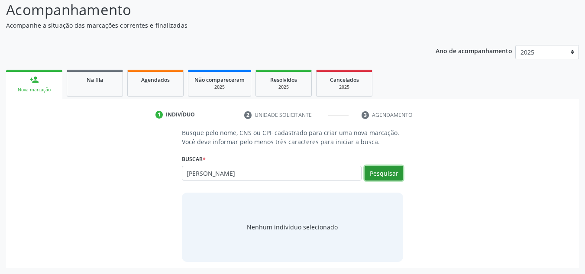
click at [379, 173] on button "Pesquisar" at bounding box center [383, 173] width 39 height 15
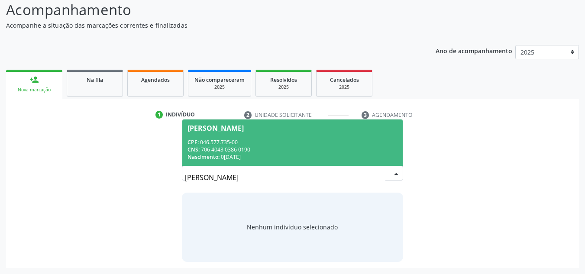
click at [225, 152] on div "CNS: 706 4043 0386 0190" at bounding box center [292, 149] width 210 height 7
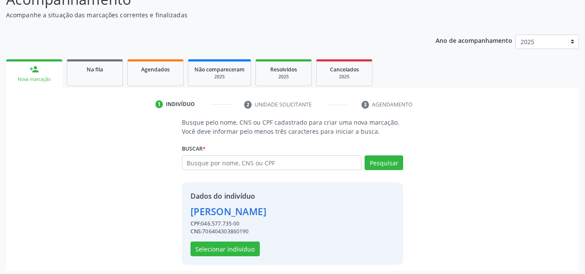
scroll to position [73, 0]
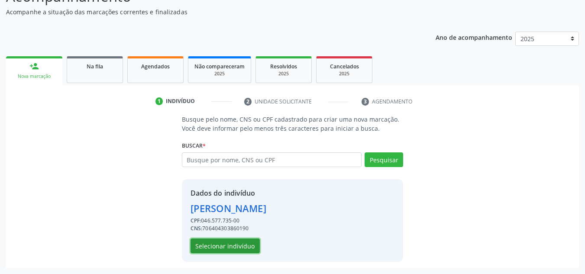
click at [225, 246] on button "Selecionar indivíduo" at bounding box center [224, 245] width 69 height 15
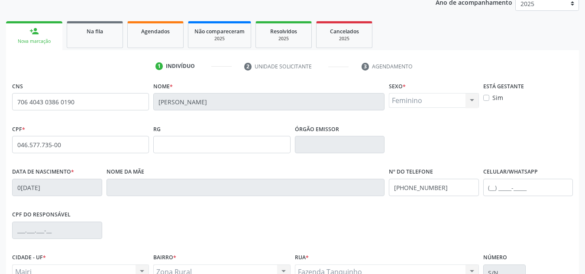
scroll to position [195, 0]
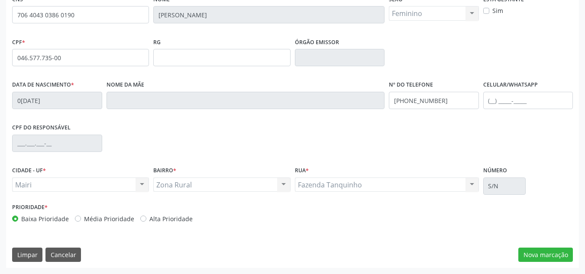
click at [84, 218] on label "Média Prioridade" at bounding box center [109, 218] width 50 height 9
click at [77, 218] on input "Média Prioridade" at bounding box center [78, 218] width 6 height 8
radio input "true"
click at [534, 261] on button "Nova marcação" at bounding box center [545, 255] width 55 height 15
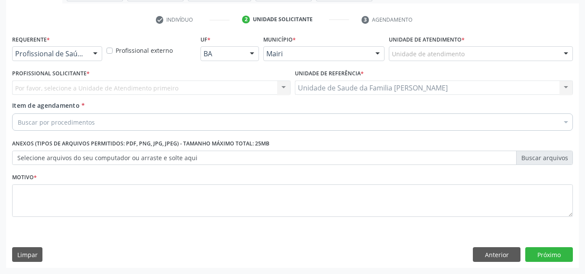
scroll to position [155, 0]
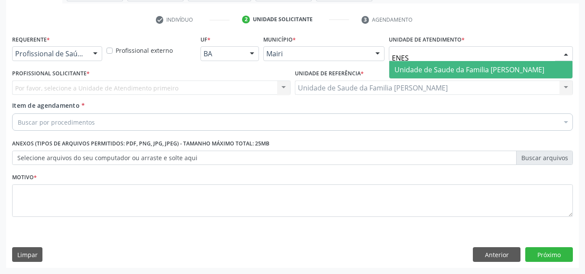
type input "ENESI"
click at [415, 63] on span "Unidade de Saude da Familia [PERSON_NAME]" at bounding box center [480, 69] width 183 height 17
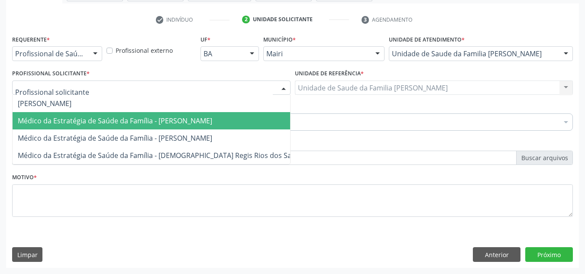
click at [51, 120] on span "Médico da Estratégia de Saúde da Família - [PERSON_NAME]" at bounding box center [115, 121] width 194 height 10
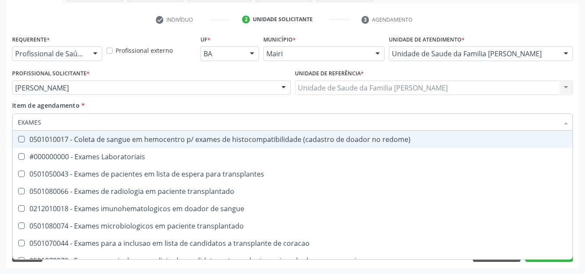
type input "EXAMES L"
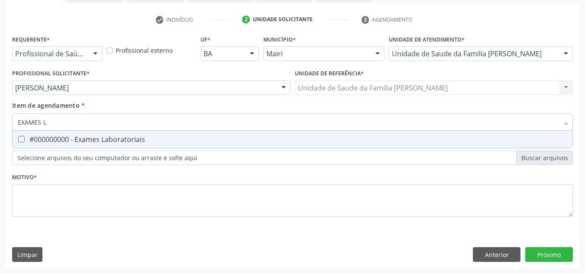
click at [53, 138] on div "#000000000 - Exames Laboratoriais" at bounding box center [292, 139] width 549 height 7
checkbox Laboratoriais "true"
click at [13, 126] on div "EXAMES L" at bounding box center [292, 121] width 560 height 17
drag, startPoint x: 53, startPoint y: 122, endPoint x: 0, endPoint y: 136, distance: 54.9
click at [0, 136] on div "Acompanhamento Acompanhe a situação das marcações correntes e finalizadas Relat…" at bounding box center [292, 83] width 585 height 381
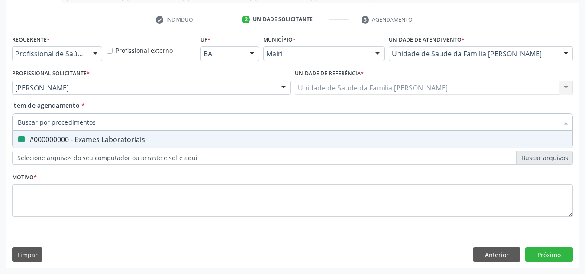
checkbox Laboratoriais "false"
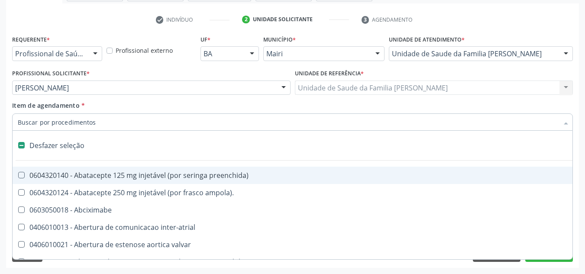
click at [69, 122] on input "Item de agendamento *" at bounding box center [288, 121] width 541 height 17
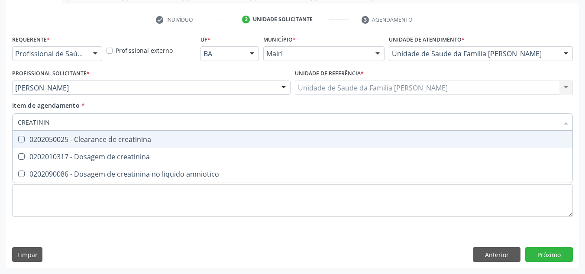
type input "CREATININA"
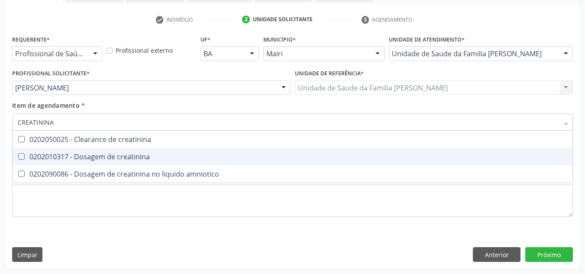
click at [46, 158] on div "0202010317 - Dosagem de creatinina" at bounding box center [292, 156] width 549 height 7
checkbox creatinina "true"
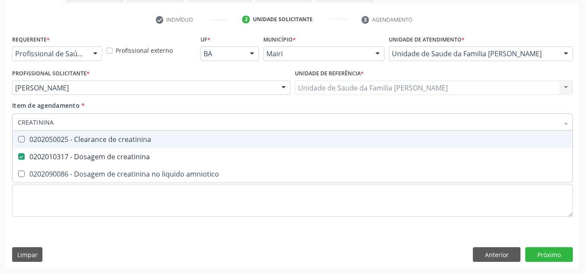
drag, startPoint x: 58, startPoint y: 125, endPoint x: 0, endPoint y: 136, distance: 59.4
click at [0, 136] on div "Acompanhamento Acompanhe a situação das marcações correntes e finalizadas Relat…" at bounding box center [292, 83] width 585 height 381
checkbox creatinina "false"
type input "UREIA"
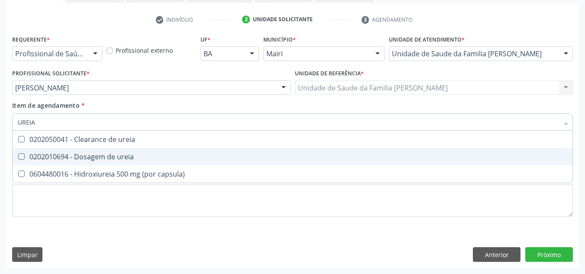
click at [45, 154] on div "0202010694 - Dosagem de ureia" at bounding box center [292, 156] width 549 height 7
checkbox ureia "true"
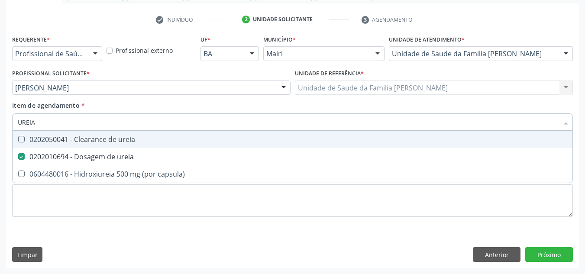
drag, startPoint x: 44, startPoint y: 124, endPoint x: 9, endPoint y: 129, distance: 35.3
click at [9, 129] on div "Requerente * Profissional de Saúde Profissional de Saúde Paciente Nenhum result…" at bounding box center [292, 150] width 573 height 235
checkbox ureia "false"
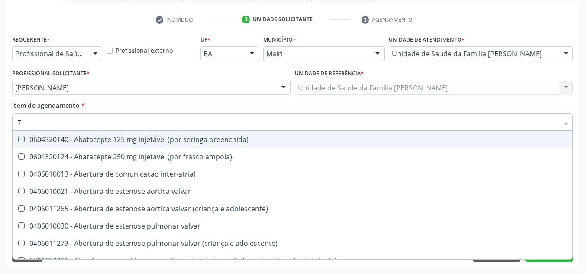
type input "TS"
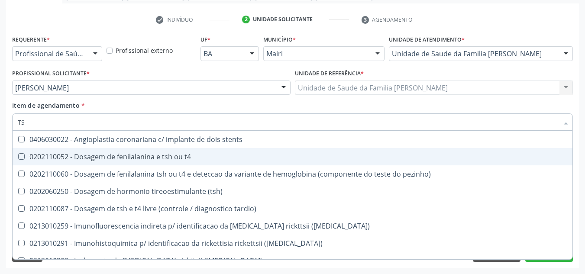
click at [95, 159] on div "0202110052 - Dosagem de fenilalanina e tsh ou t4" at bounding box center [292, 156] width 549 height 7
checkbox t4 "true"
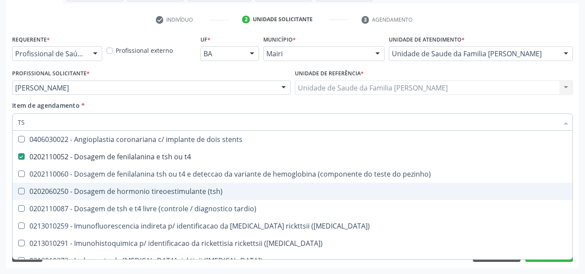
click at [180, 192] on div "0202060250 - Dosagem de hormonio tireoestimulante (tsh)" at bounding box center [292, 191] width 549 height 7
checkbox \(tsh\) "true"
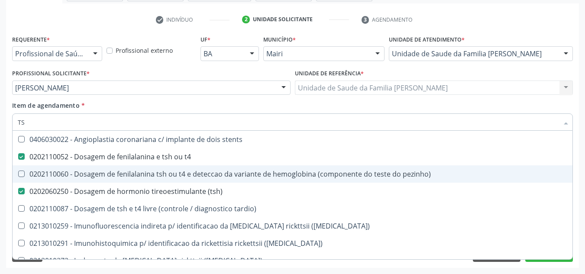
click at [0, 171] on div "Acompanhamento Acompanhe a situação das marcações correntes e finalizadas Relat…" at bounding box center [292, 83] width 585 height 381
checkbox pezinho\) "true"
checkbox tardio\) "true"
checkbox maculosa\) "true"
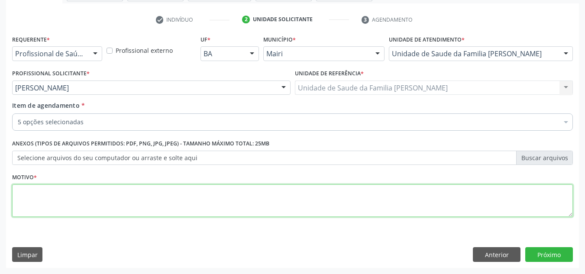
click at [62, 193] on textarea at bounding box center [292, 200] width 560 height 33
type textarea "EDEMA"
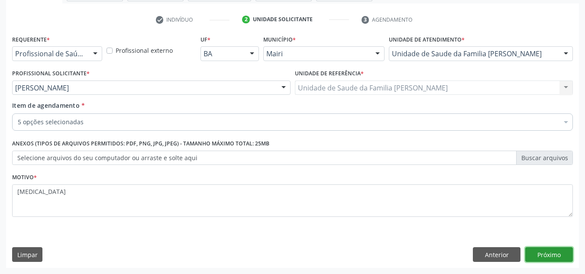
click at [550, 255] on button "Próximo" at bounding box center [549, 254] width 48 height 15
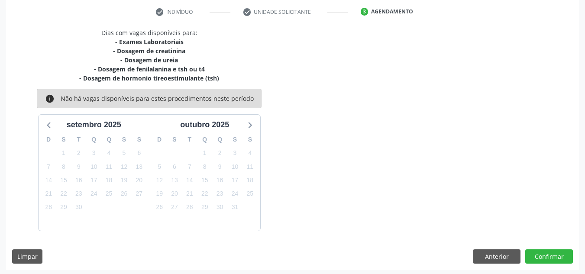
scroll to position [164, 0]
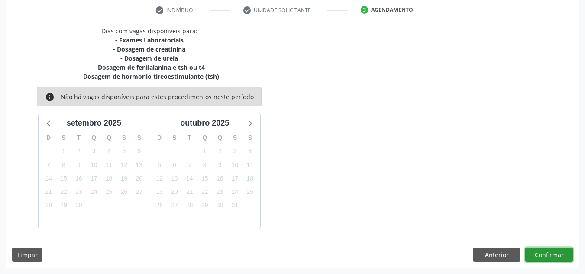
click at [559, 249] on button "Confirmar" at bounding box center [549, 255] width 48 height 15
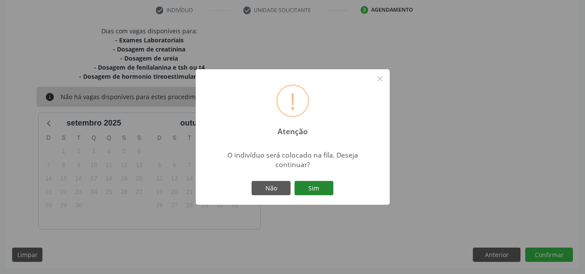
click at [330, 186] on button "Sim" at bounding box center [313, 188] width 39 height 15
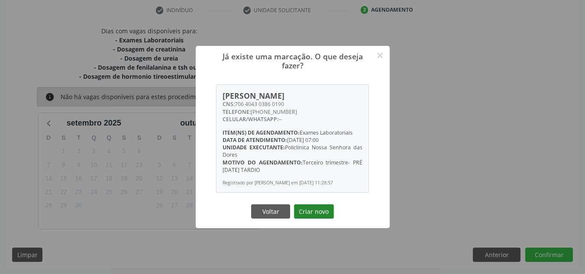
click at [313, 219] on button "Criar novo" at bounding box center [314, 211] width 40 height 15
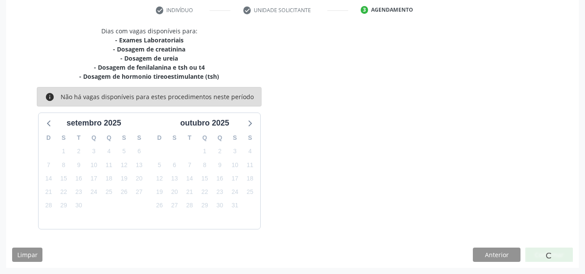
scroll to position [12, 0]
